Goal: Ask a question: Seek information or help from site administrators or community

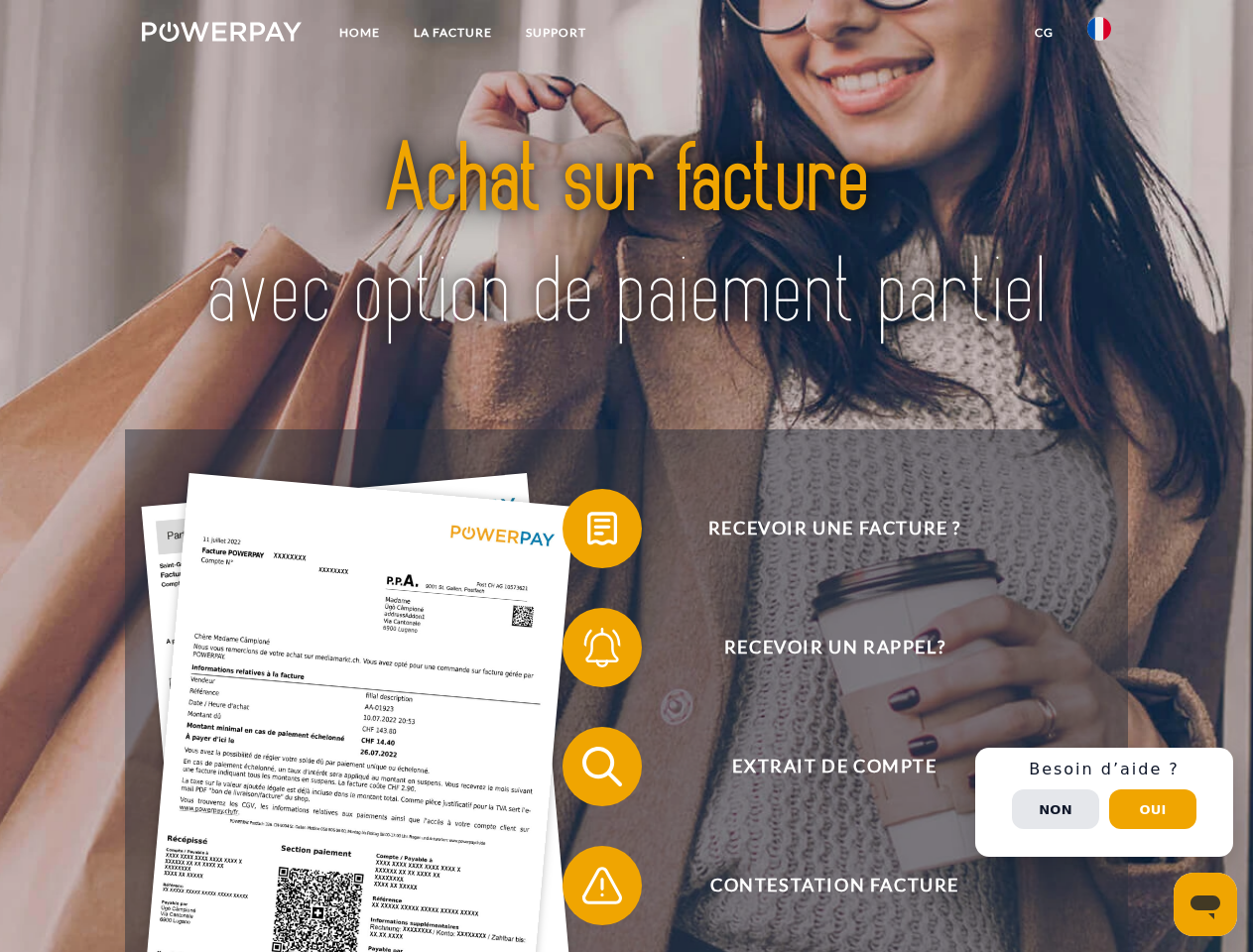
click at [222, 35] on img at bounding box center [222, 32] width 160 height 20
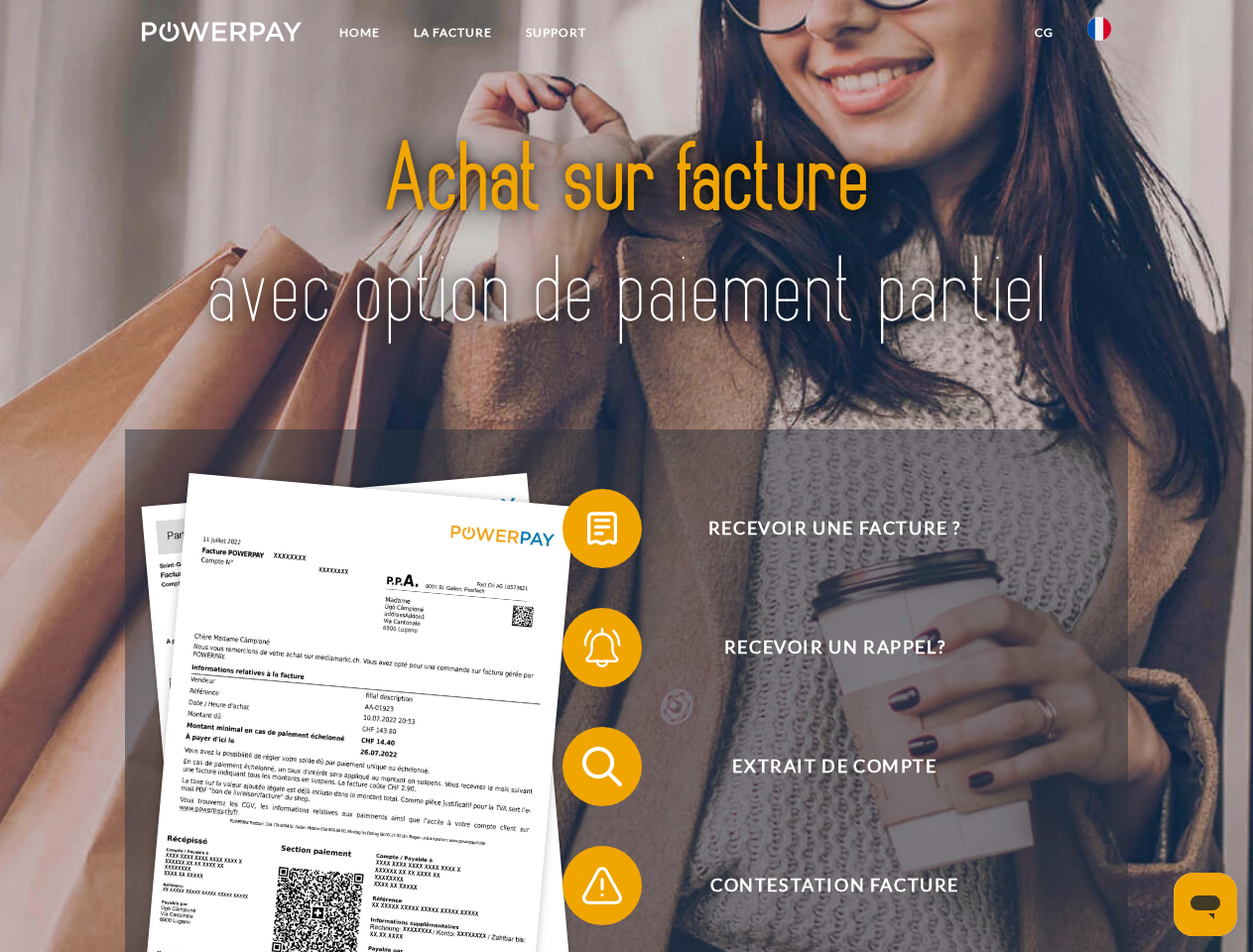
click at [1099, 35] on img at bounding box center [1099, 29] width 24 height 24
click at [1043, 33] on link "CG" at bounding box center [1043, 33] width 53 height 36
click at [587, 533] on span at bounding box center [572, 529] width 99 height 99
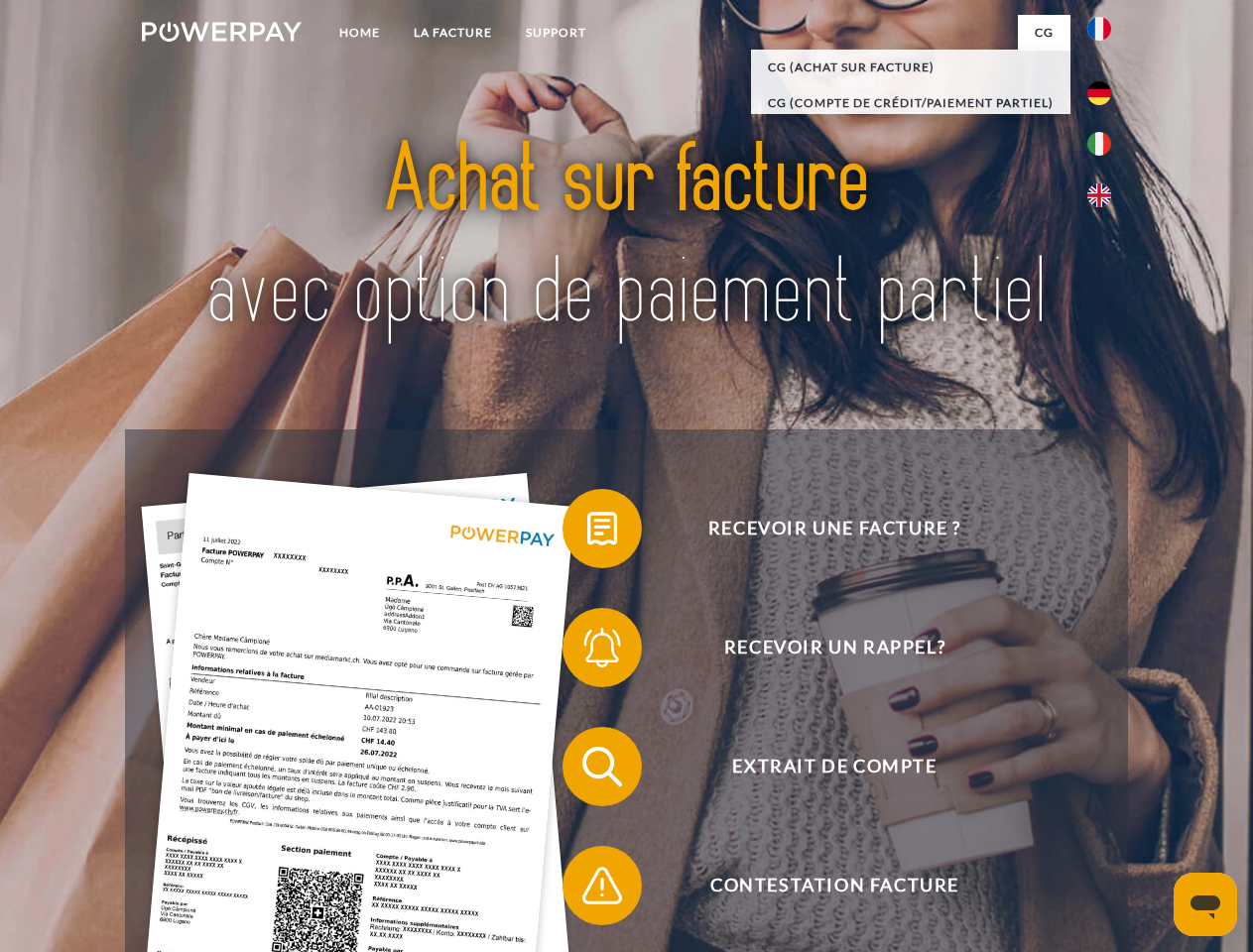
click at [587, 652] on span at bounding box center [572, 648] width 99 height 99
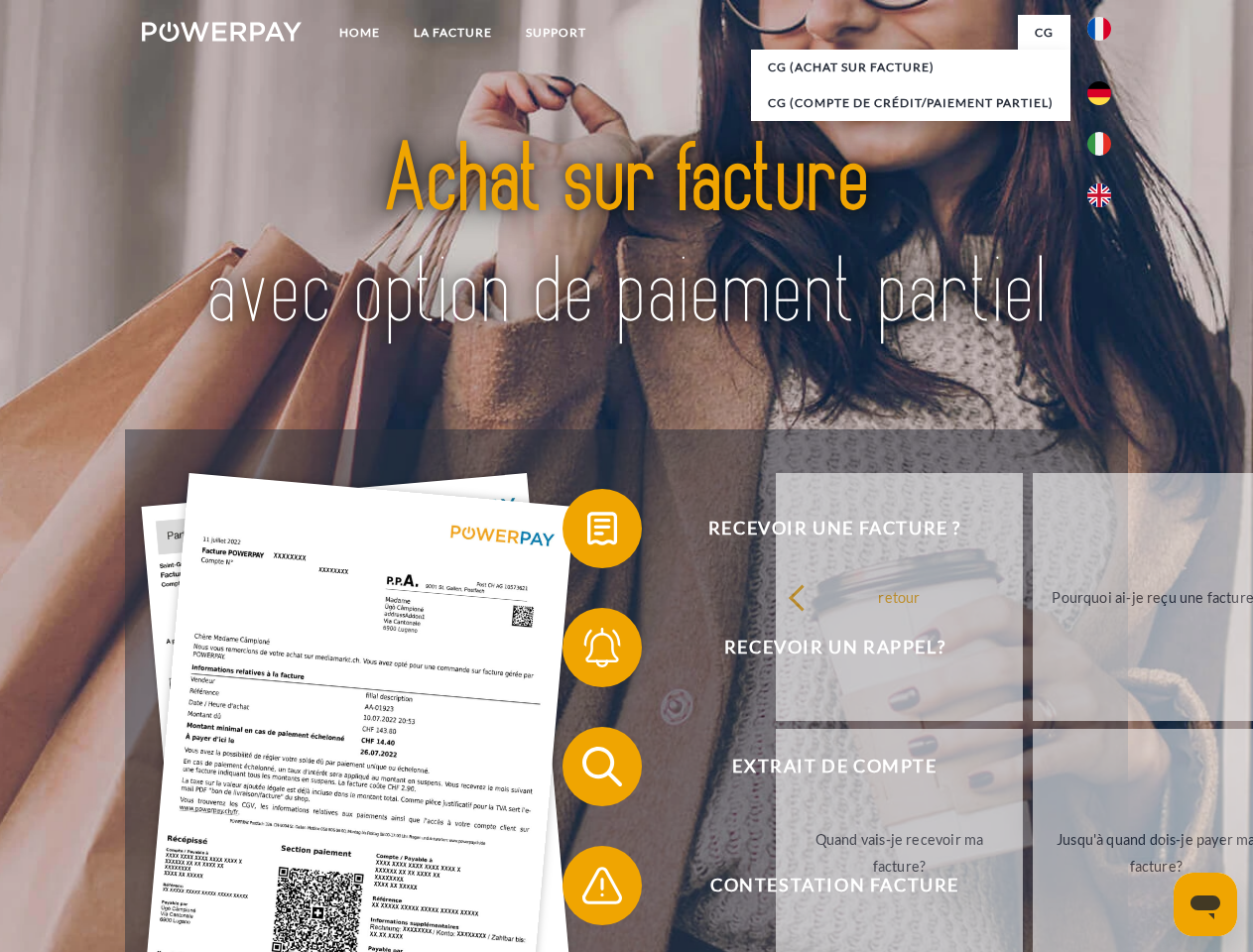
click at [1032, 771] on link "Jusqu'à quand dois-je payer ma facture?" at bounding box center [1156, 854] width 247 height 248
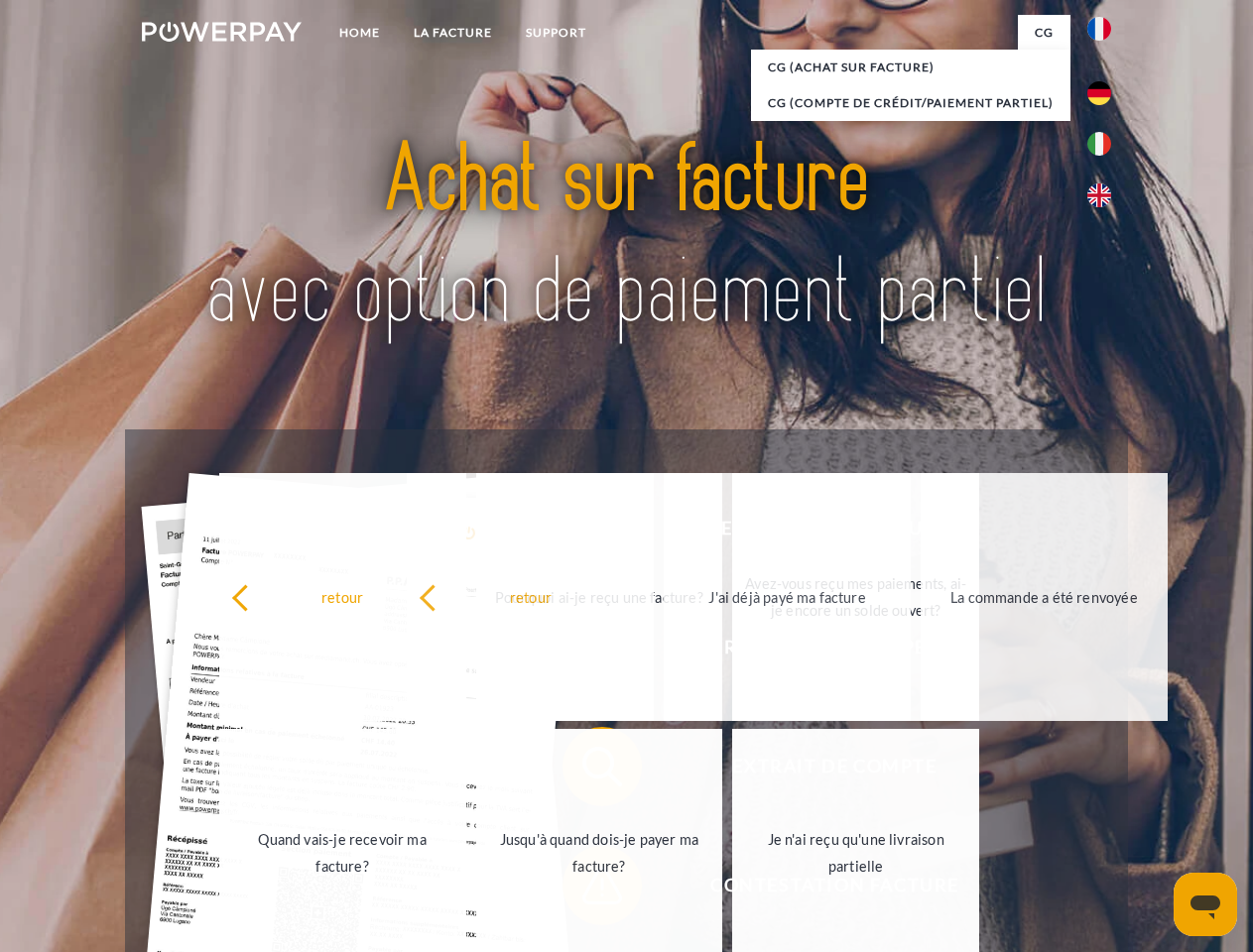
click at [587, 889] on div "retour Pourquoi ai-je reçu une facture? Avez-vous reçu mes paiements, ai-je enc…" at bounding box center [600, 724] width 802 height 512
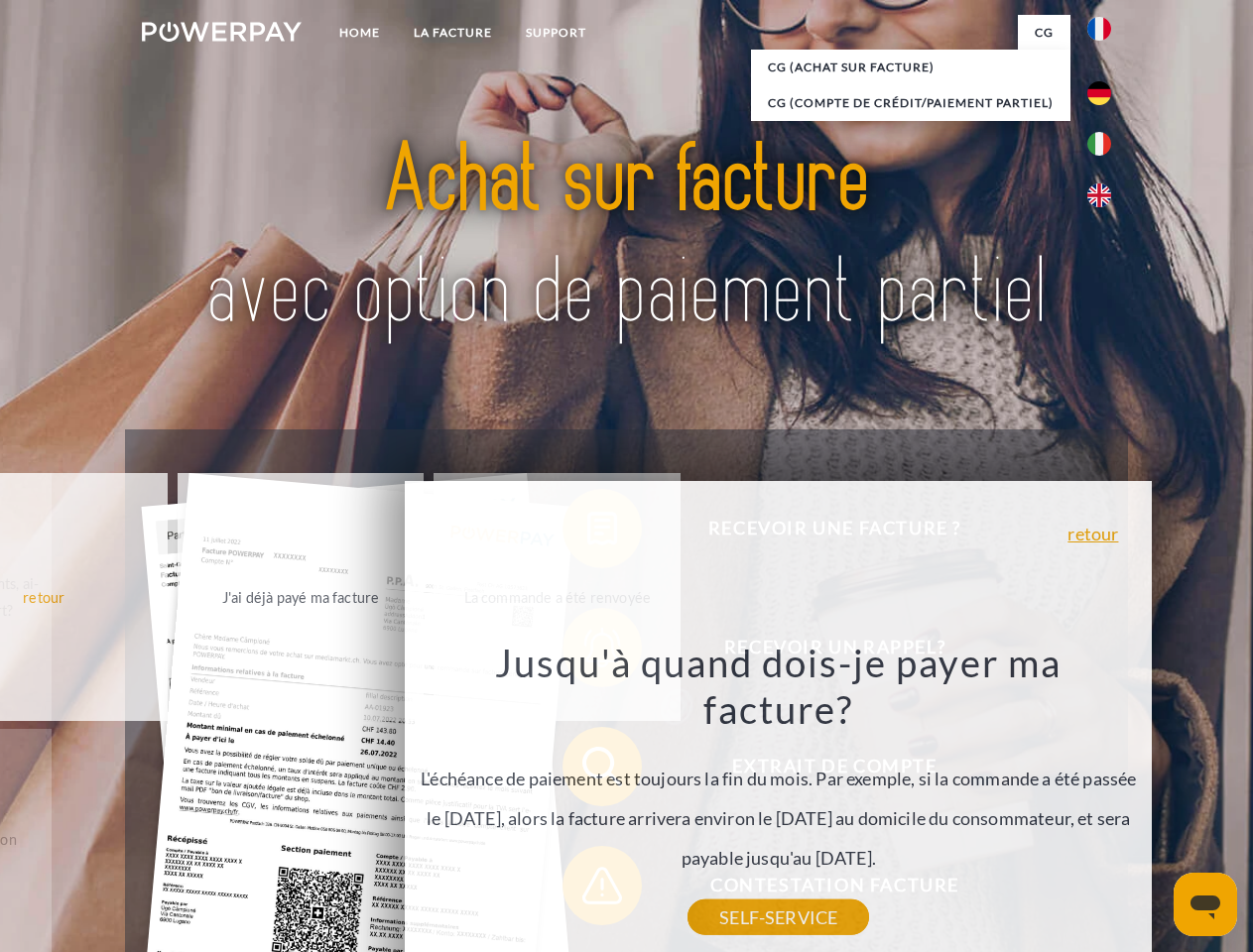
click at [1104, 803] on div "Recevoir une facture ? Recevoir un rappel? Extrait de compte retour" at bounding box center [626, 826] width 1002 height 794
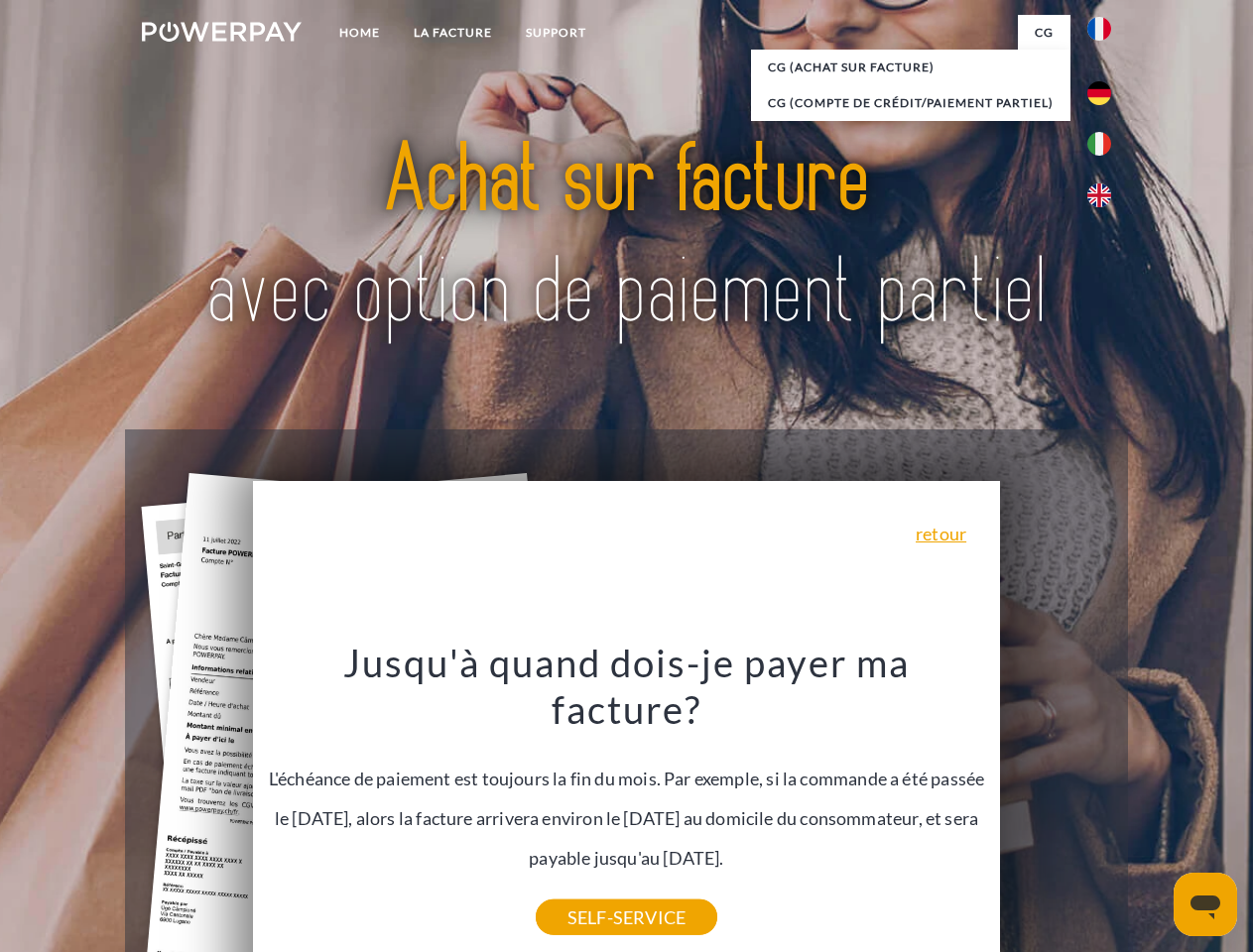
click at [1055, 807] on span "Extrait de compte" at bounding box center [834, 767] width 486 height 79
click at [1153, 810] on header "Home LA FACTURE Support" at bounding box center [626, 685] width 1253 height 1370
